Goal: Transaction & Acquisition: Purchase product/service

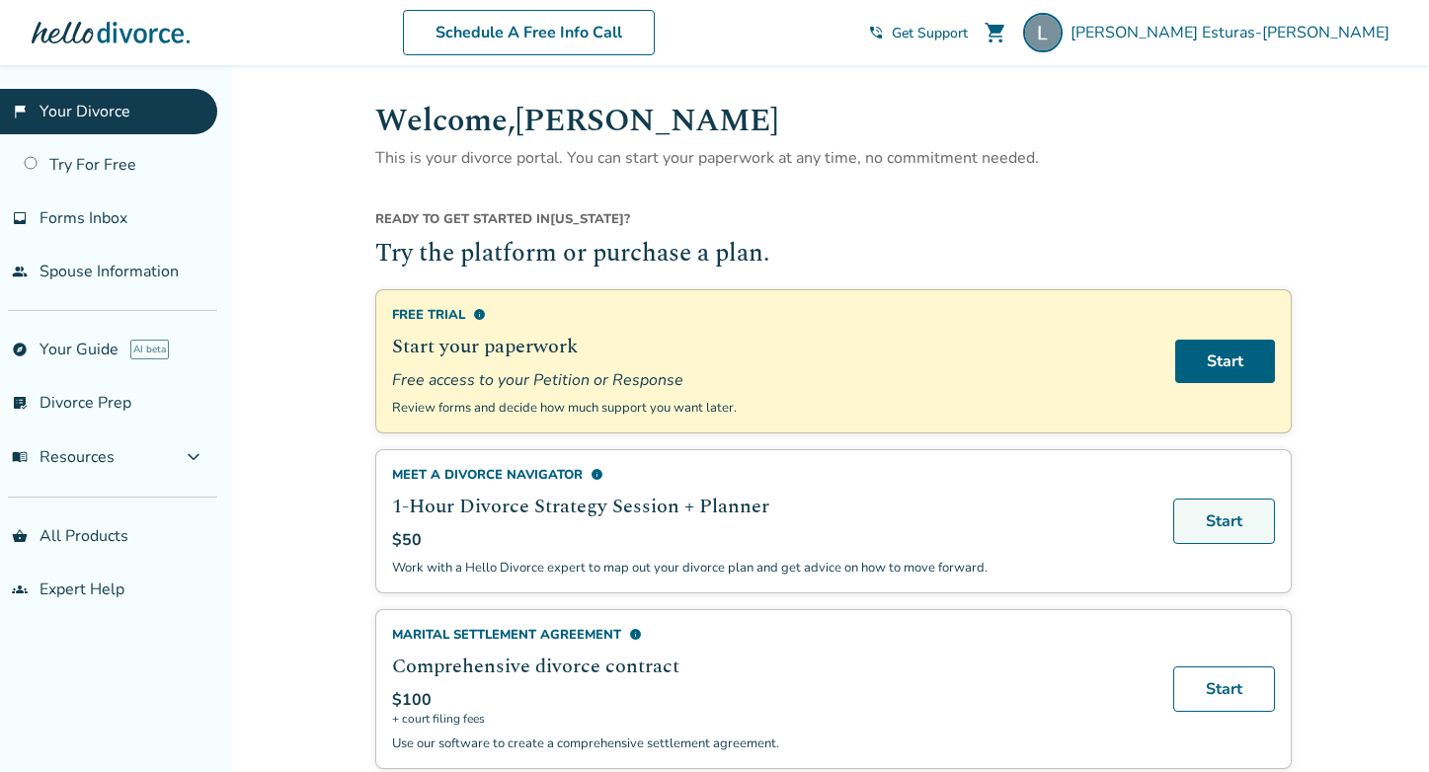
click at [1220, 525] on link "Start" at bounding box center [1224, 521] width 102 height 45
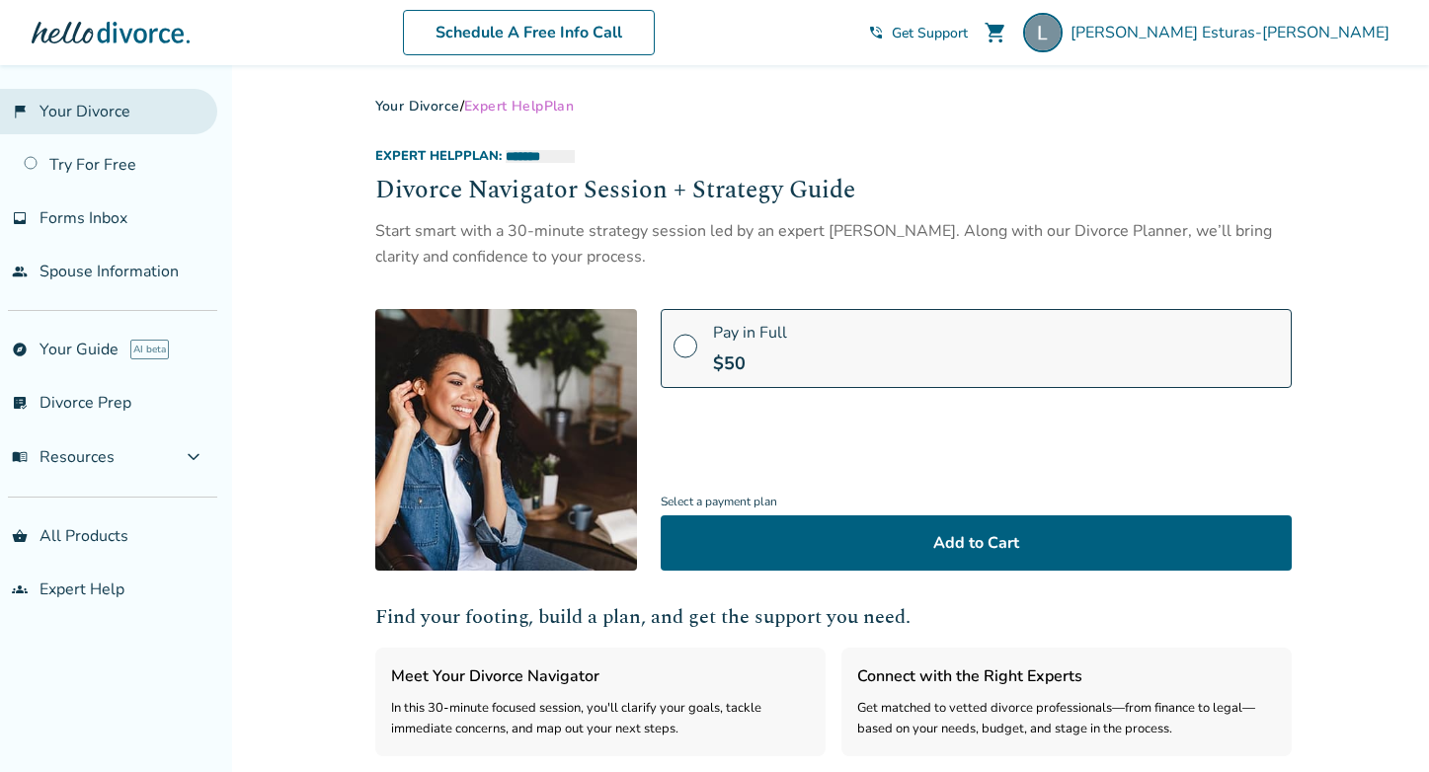
click at [102, 118] on link "flag_2 Your Divorce" at bounding box center [108, 111] width 217 height 45
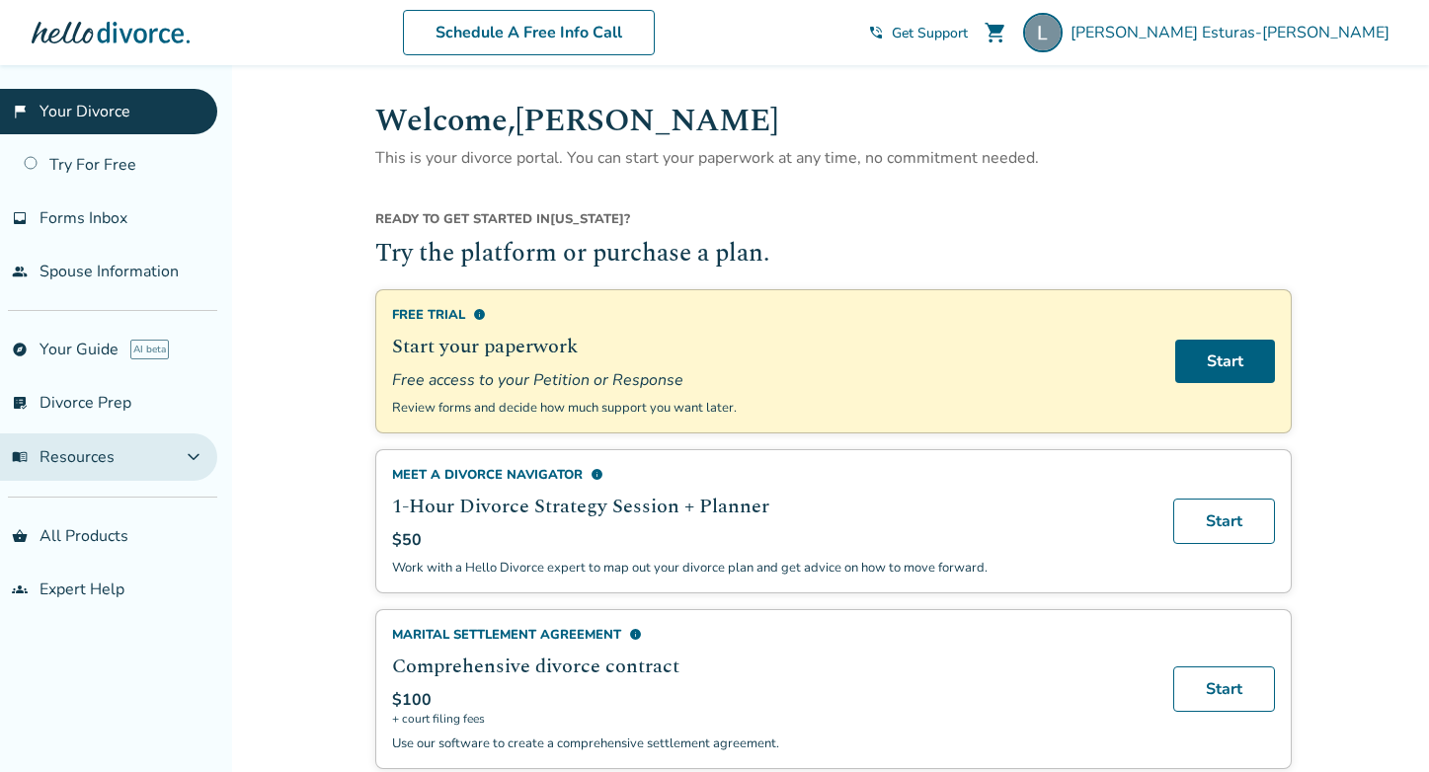
click at [198, 458] on span "expand_more" at bounding box center [194, 457] width 24 height 24
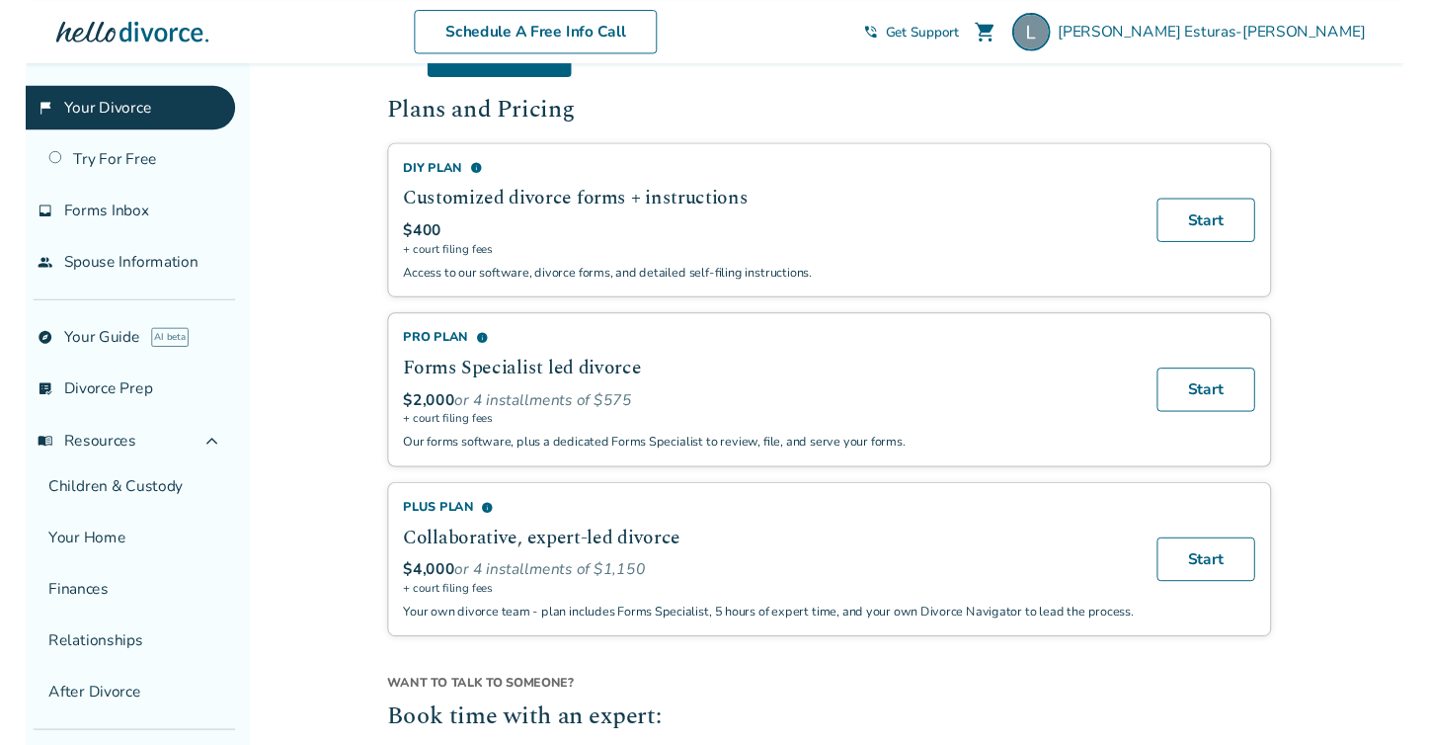
scroll to position [1148, 0]
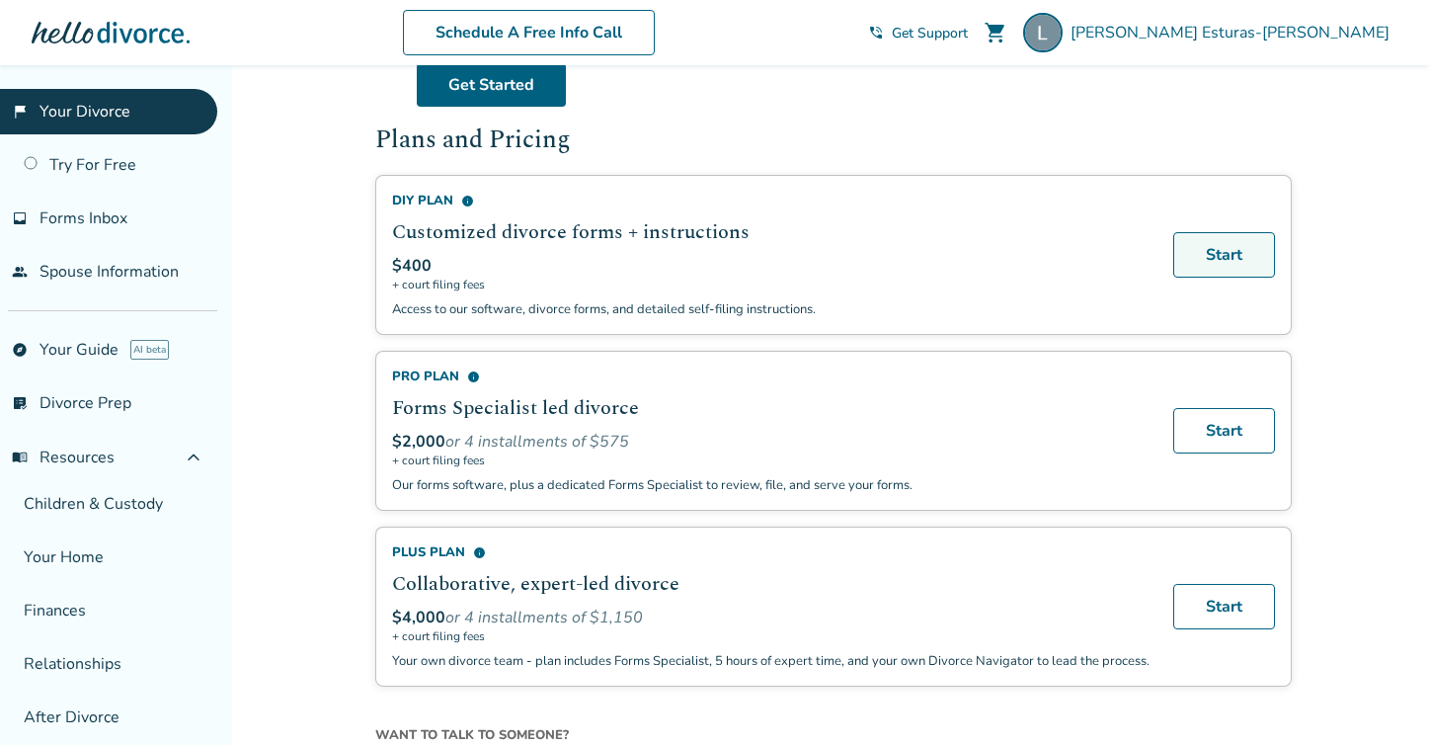
click at [1242, 259] on link "Start" at bounding box center [1224, 254] width 102 height 45
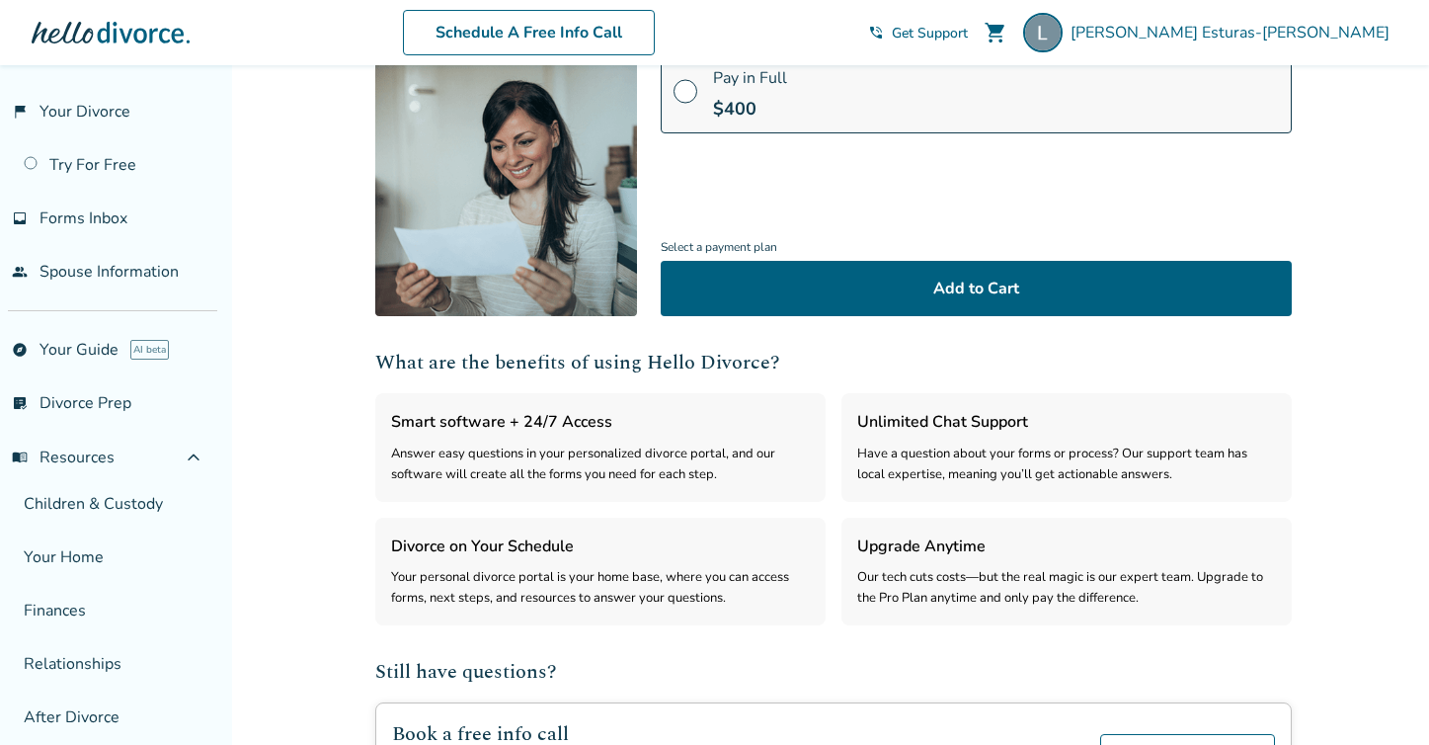
scroll to position [252, 0]
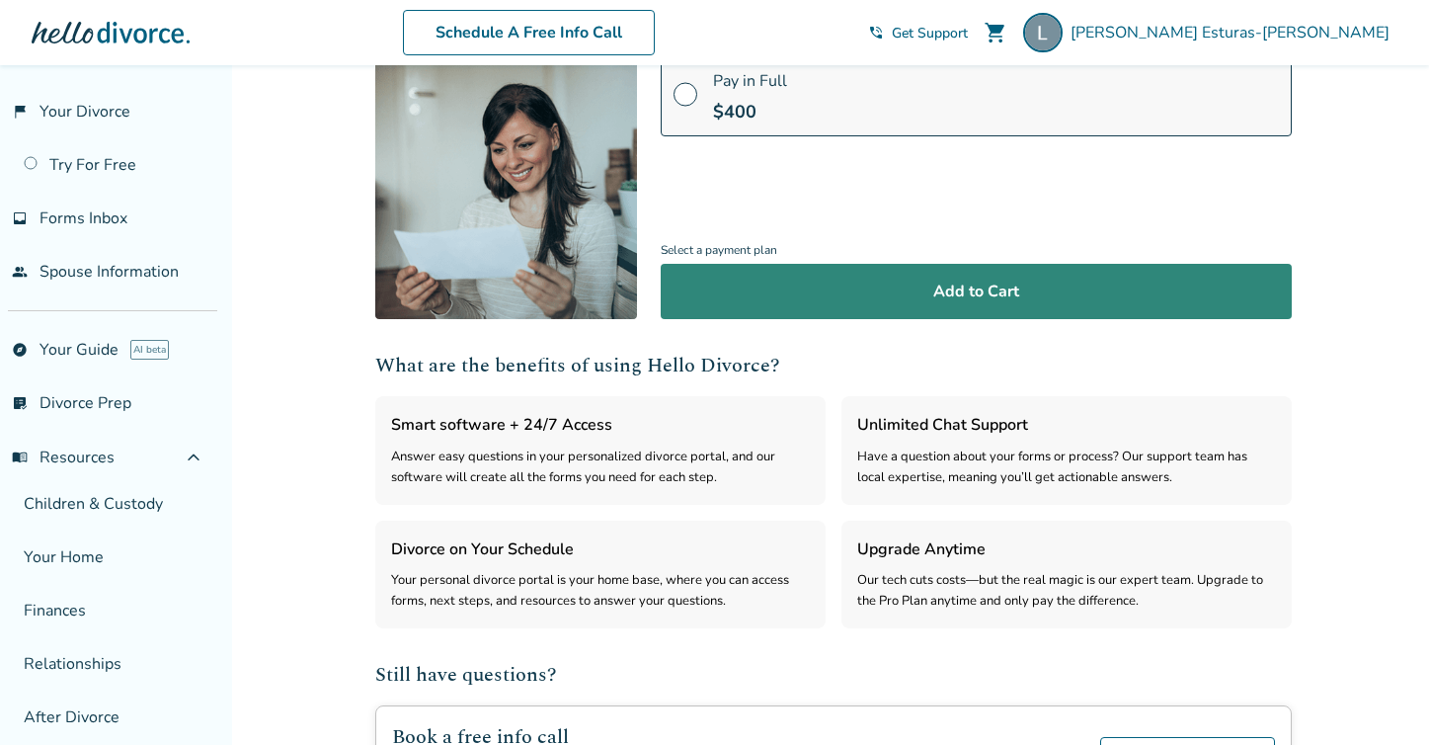
click at [978, 288] on button "Add to Cart" at bounding box center [976, 291] width 631 height 55
